Goal: Find specific page/section: Find specific page/section

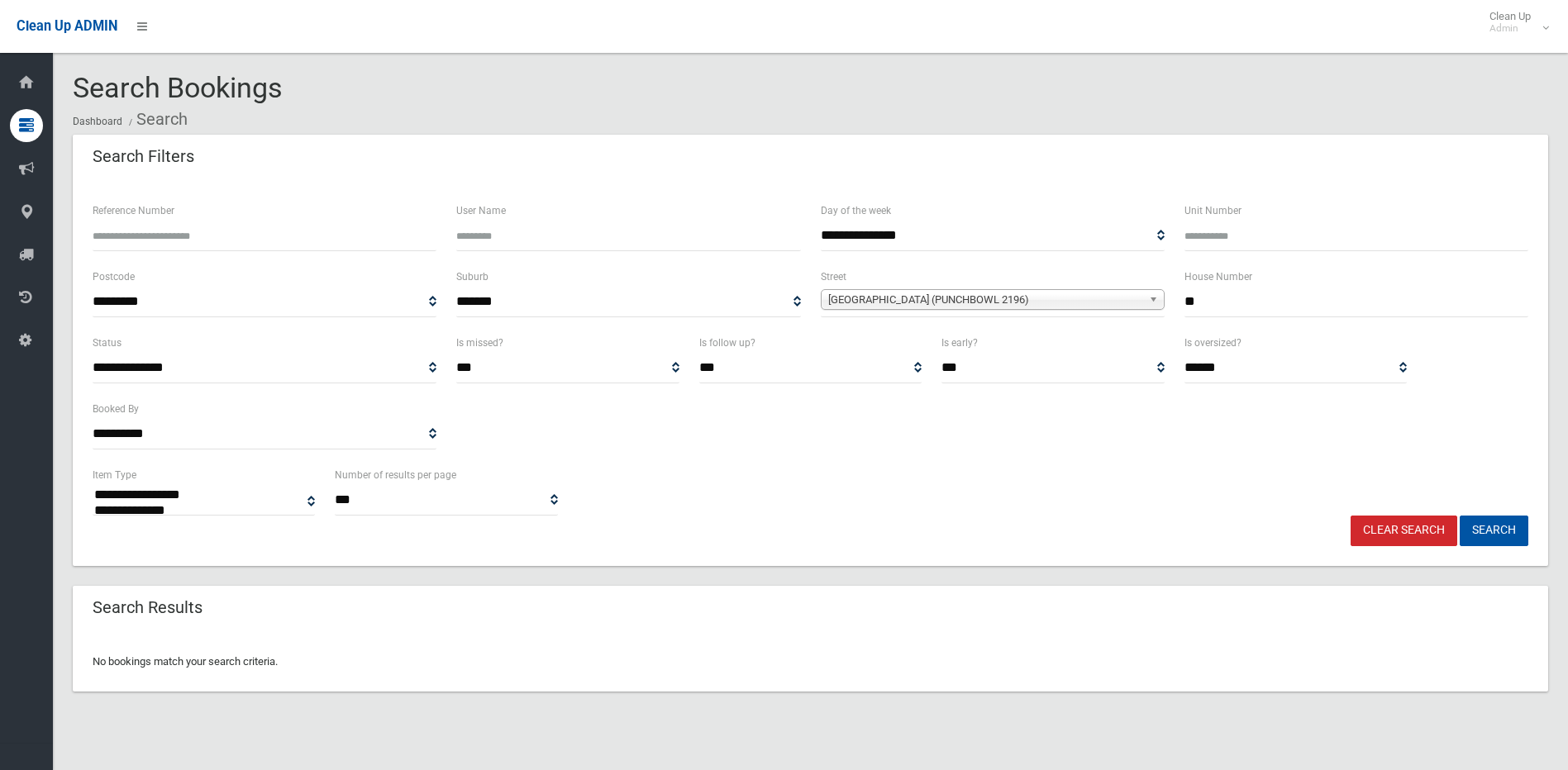
select select
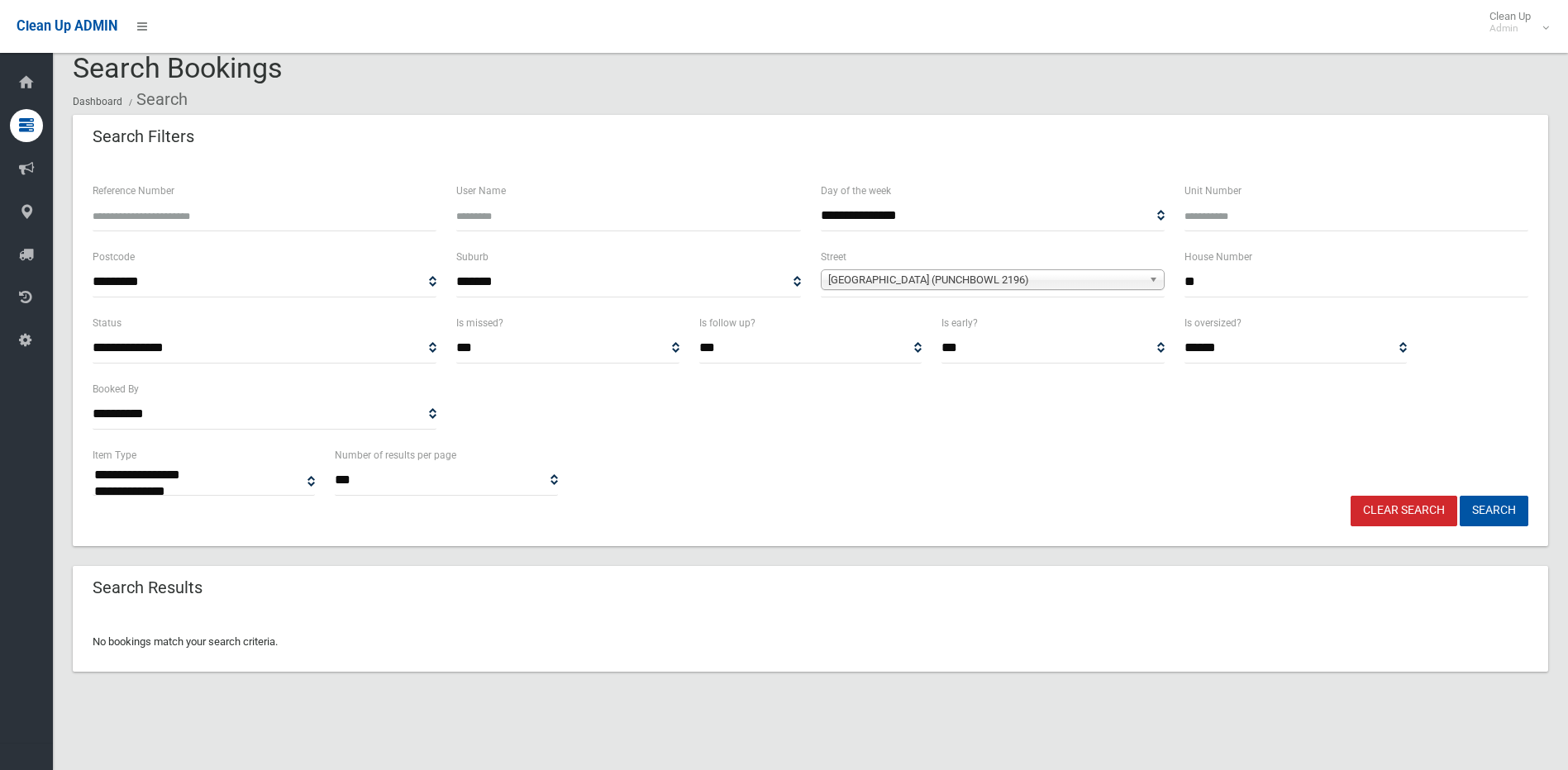
click at [1427, 513] on link "Clear Search" at bounding box center [1404, 511] width 106 height 31
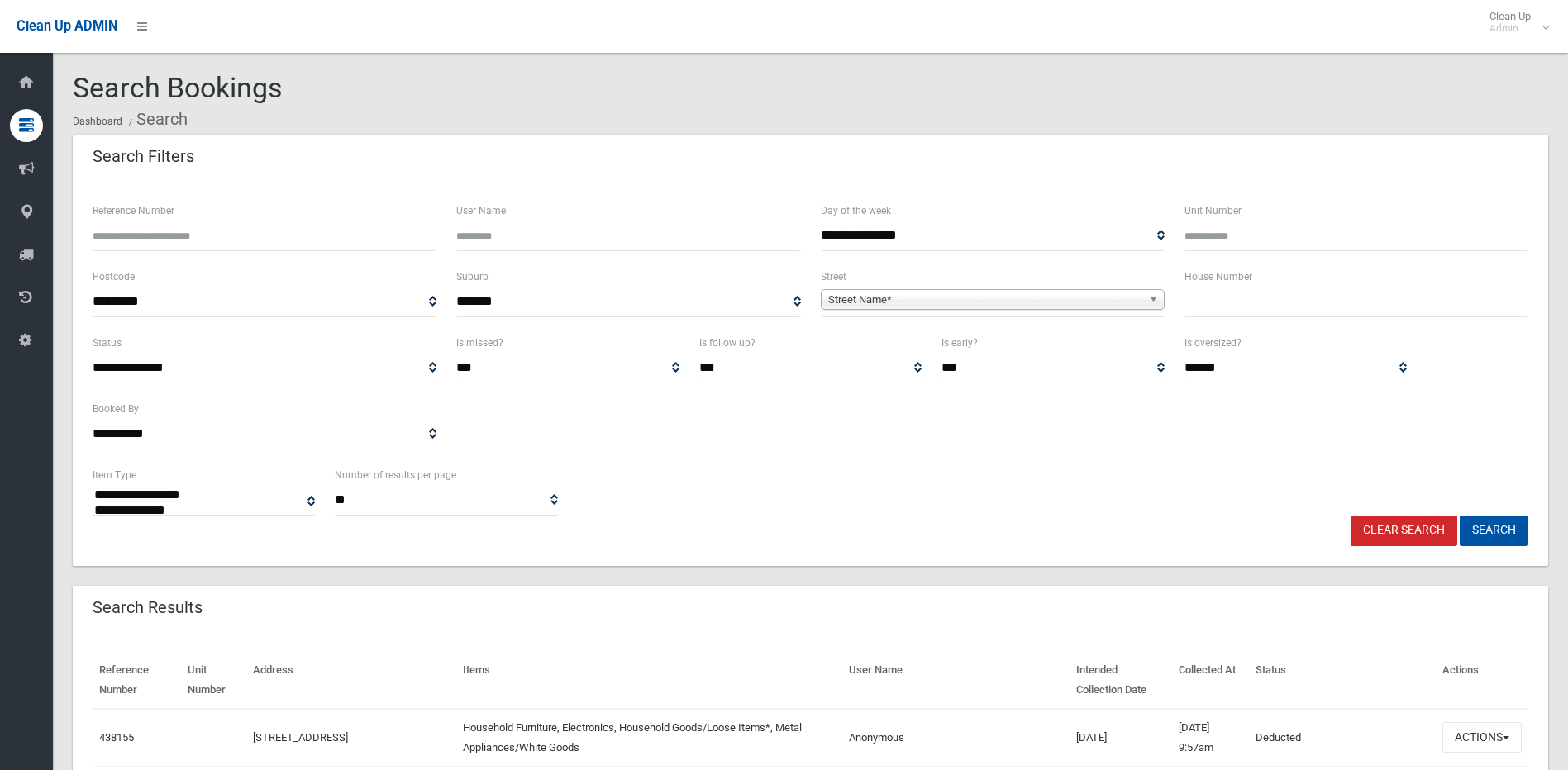
select select
click at [959, 300] on span "Street Name*" at bounding box center [985, 299] width 314 height 20
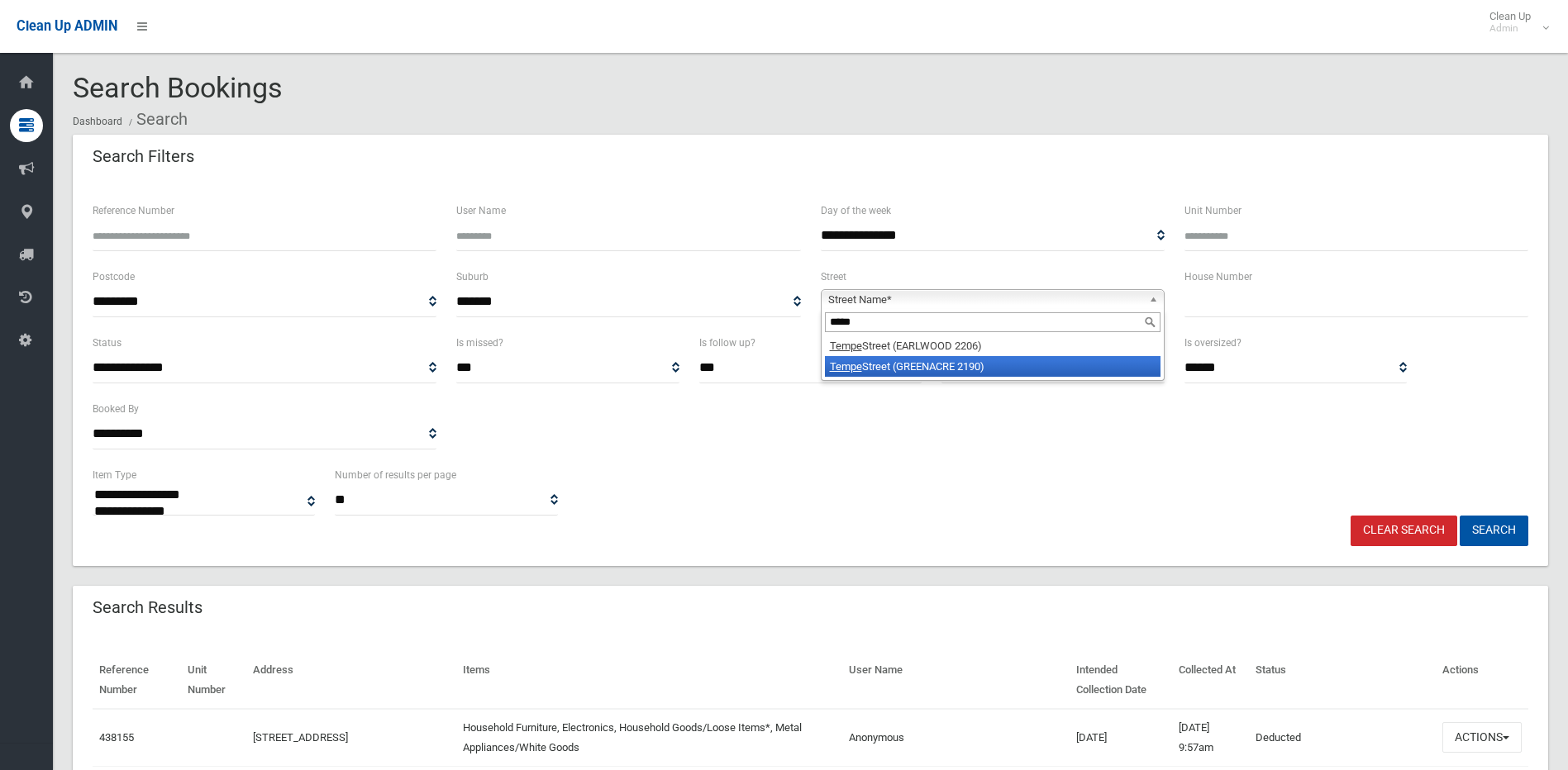
type input "*****"
click at [955, 366] on li "[GEOGRAPHIC_DATA] (GREENACRE 2190)" at bounding box center [993, 367] width 335 height 20
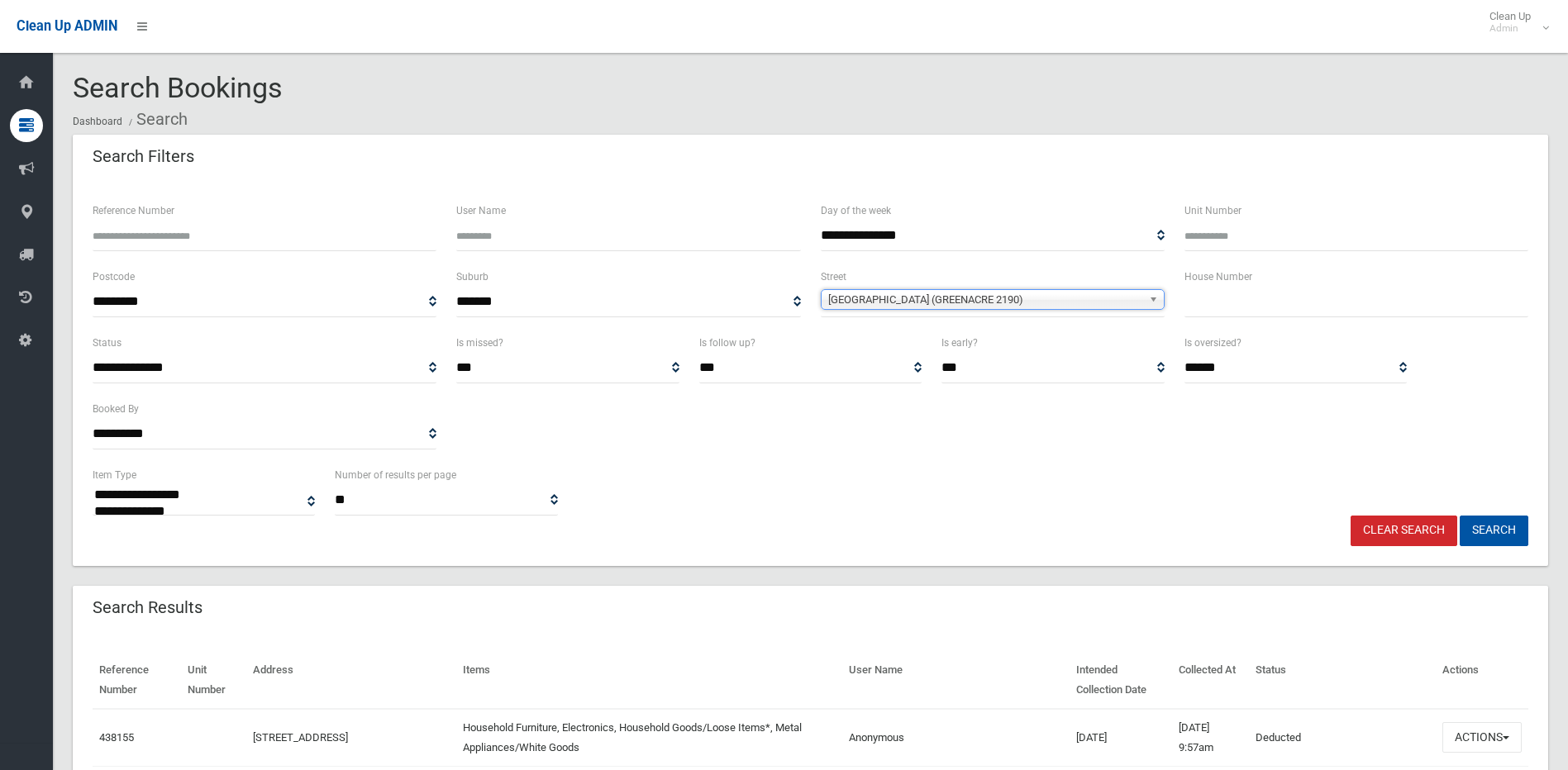
click at [1207, 299] on input "text" at bounding box center [1357, 302] width 344 height 31
type input "**"
click at [1460, 516] on button "Search" at bounding box center [1494, 531] width 69 height 31
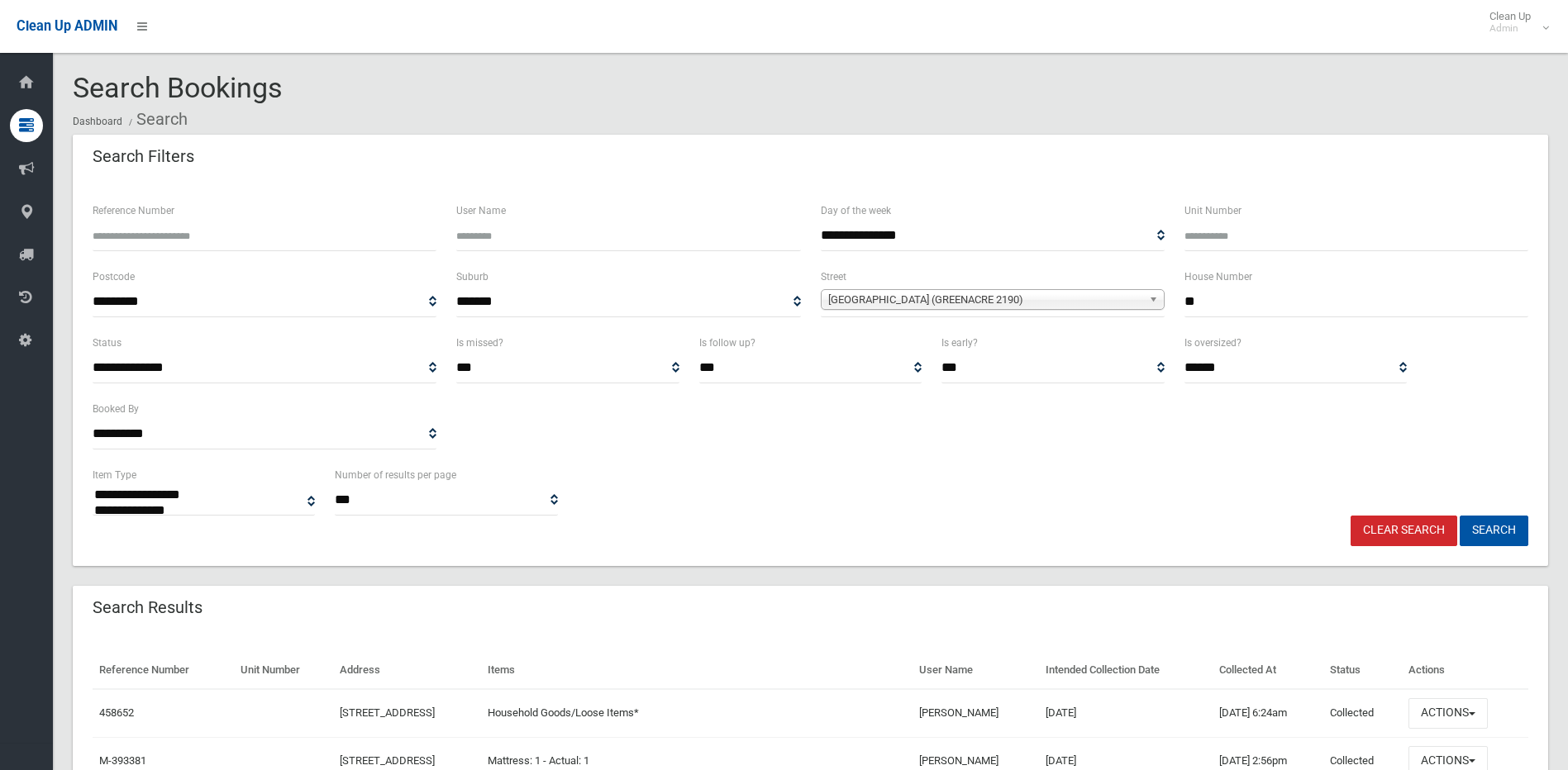
select select
click at [1393, 529] on link "Clear Search" at bounding box center [1404, 531] width 106 height 31
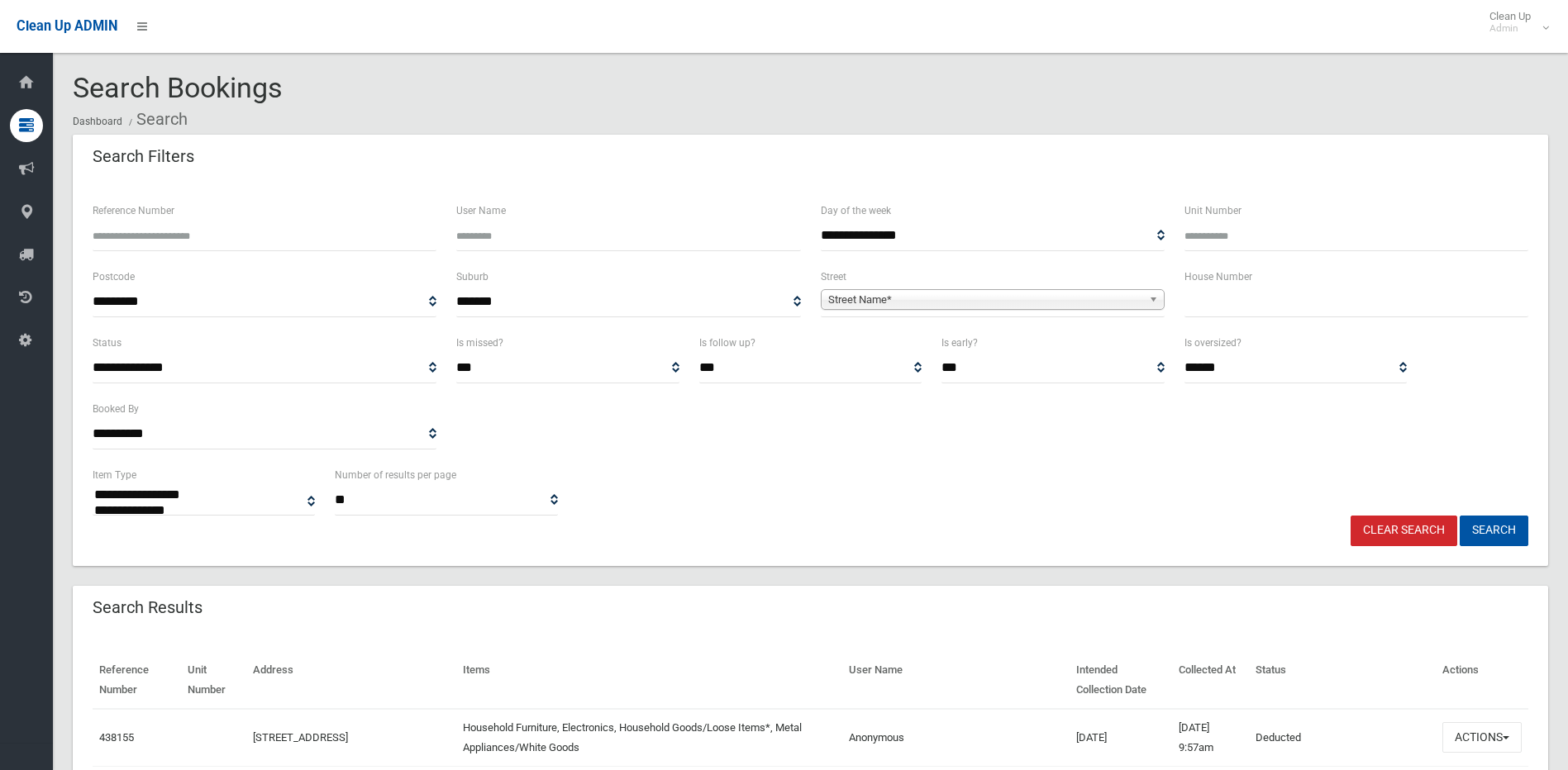
select select
click at [1514, 16] on span "Clean Up Admin" at bounding box center [1514, 22] width 66 height 25
click at [1517, 67] on link "Logout" at bounding box center [1514, 71] width 86 height 28
